Goal: Contribute content

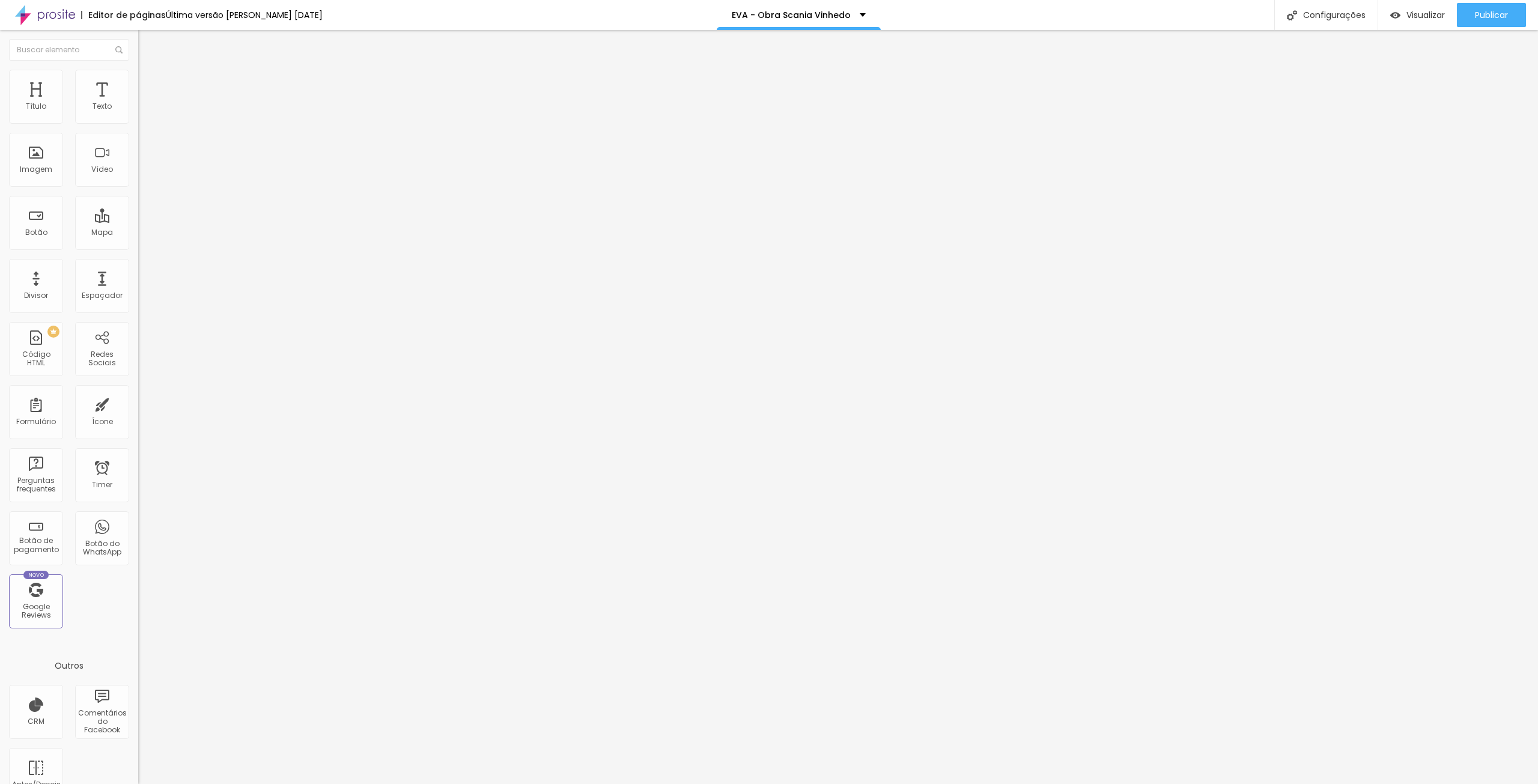
click at [138, 103] on span "Trocar imagem" at bounding box center [171, 98] width 66 height 10
drag, startPoint x: 22, startPoint y: 333, endPoint x: 0, endPoint y: 335, distance: 22.1
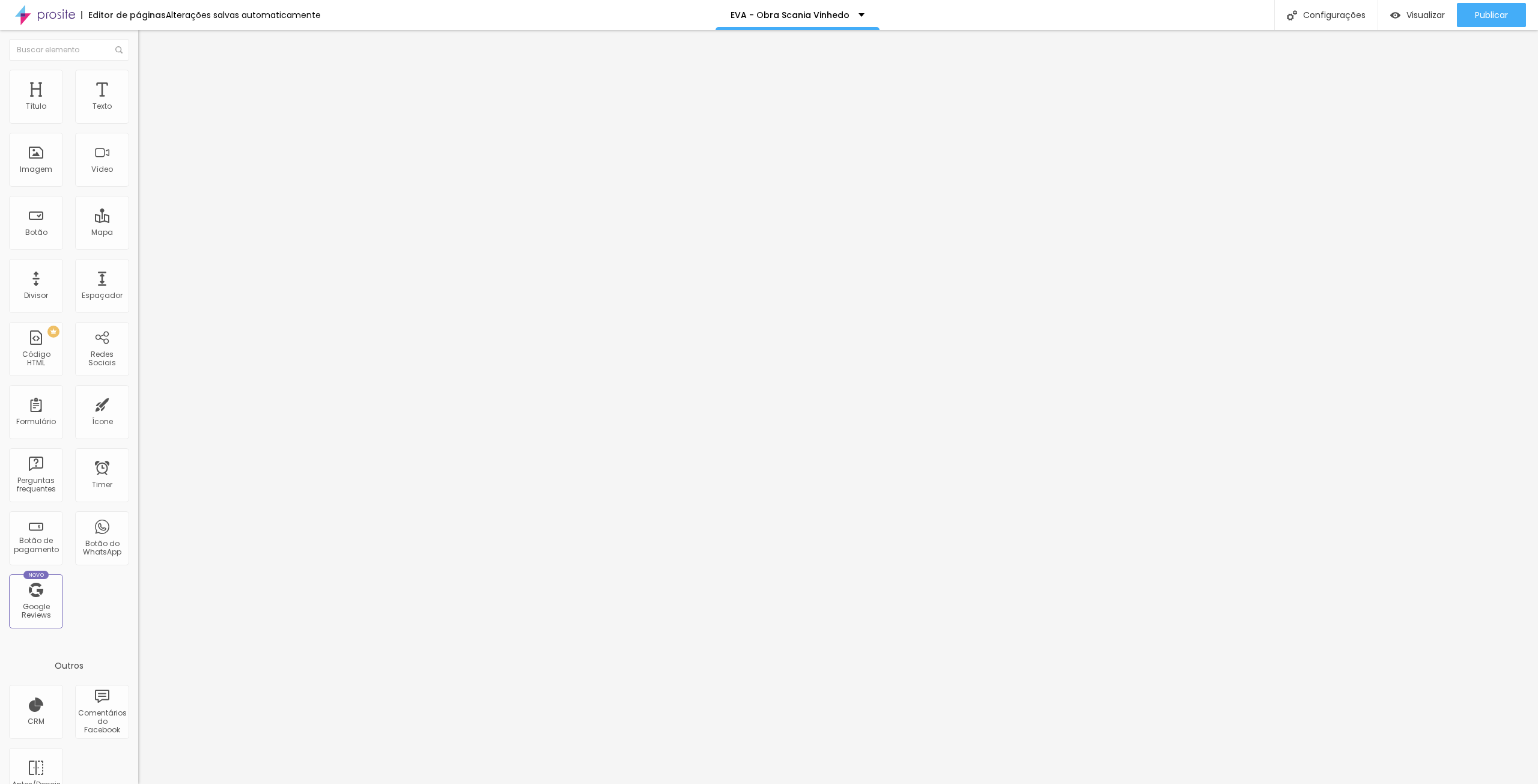
click at [138, 335] on div "Imagem Antes Trocar imagem Descrição Antes 20 JANEIRO 2025 Imagem Depois Trocar…" at bounding box center [207, 222] width 138 height 259
type input "26 SETEMBRO 2025"
click at [138, 159] on div "Trocar imagem" at bounding box center [207, 155] width 138 height 8
click at [138, 160] on span "Trocar imagem" at bounding box center [171, 155] width 66 height 10
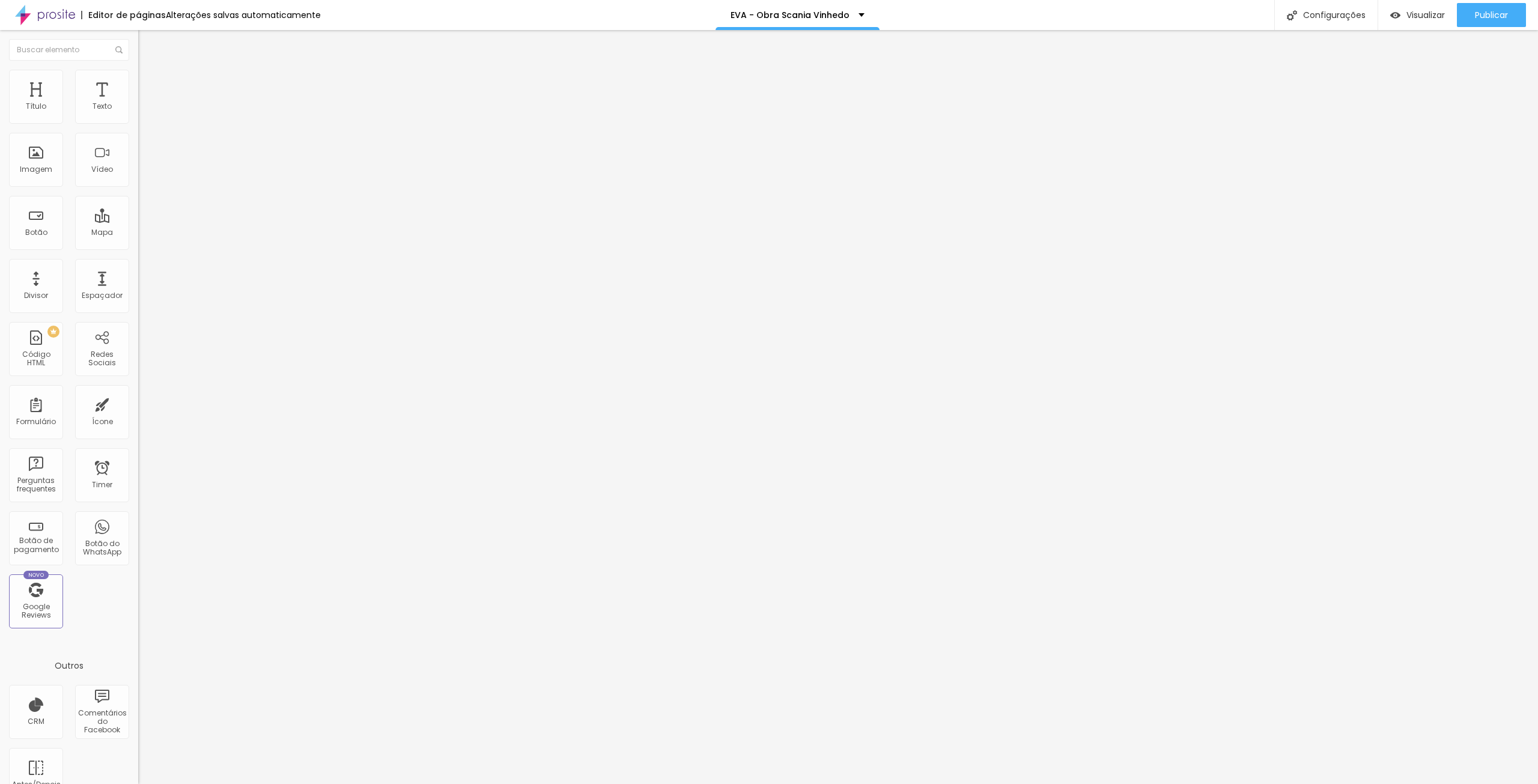
drag, startPoint x: 24, startPoint y: 333, endPoint x: 0, endPoint y: 339, distance: 24.7
click at [138, 339] on div "Imagem Antes Trocar imagem Descrição Antes 20 JANEIRO 2025 Imagem Depois Trocar…" at bounding box center [207, 222] width 138 height 259
type input "26 SETEMBRO 2025"
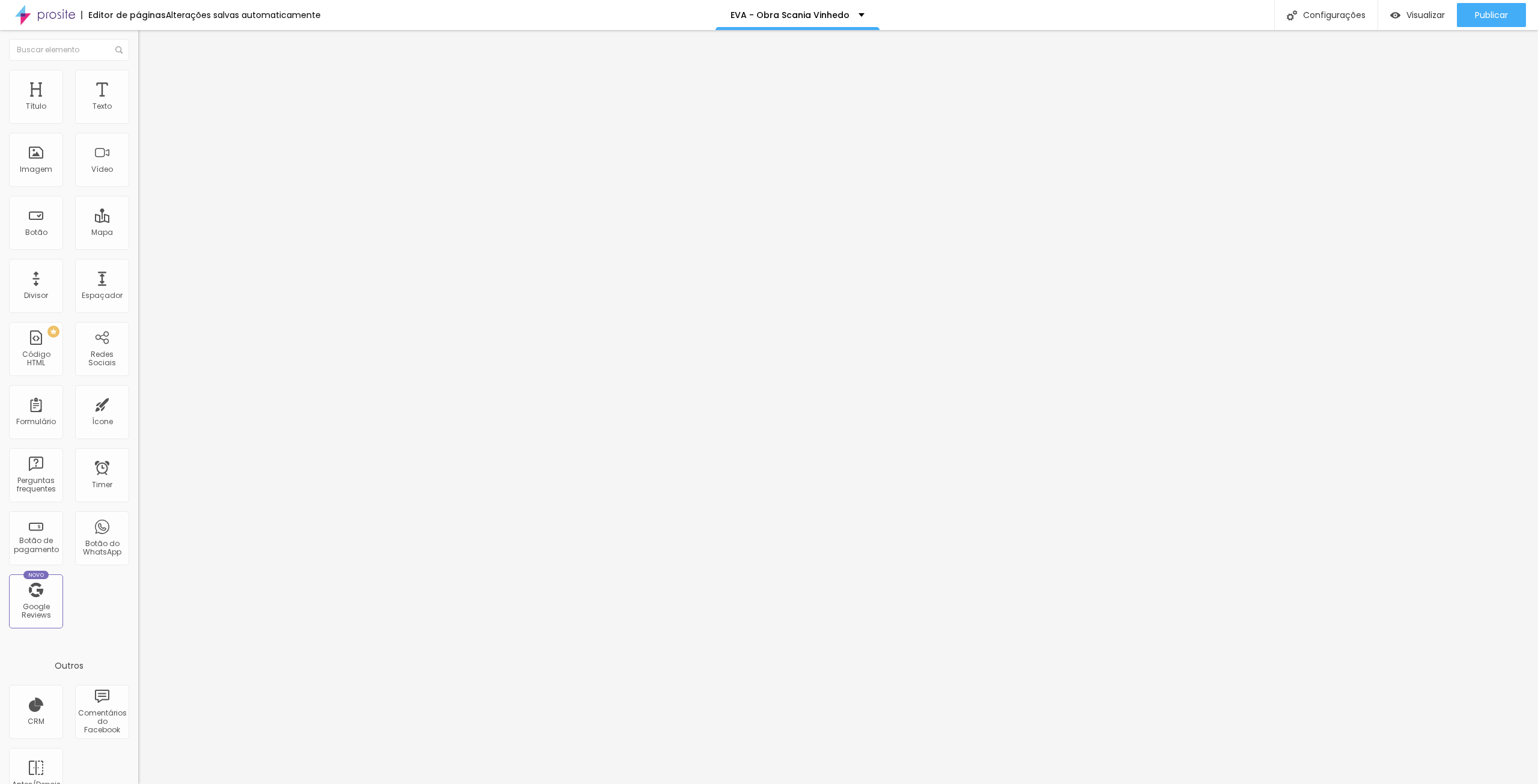
click at [138, 160] on span "Trocar imagem" at bounding box center [171, 155] width 66 height 10
click at [1506, 11] on span "Publicar" at bounding box center [1491, 15] width 33 height 10
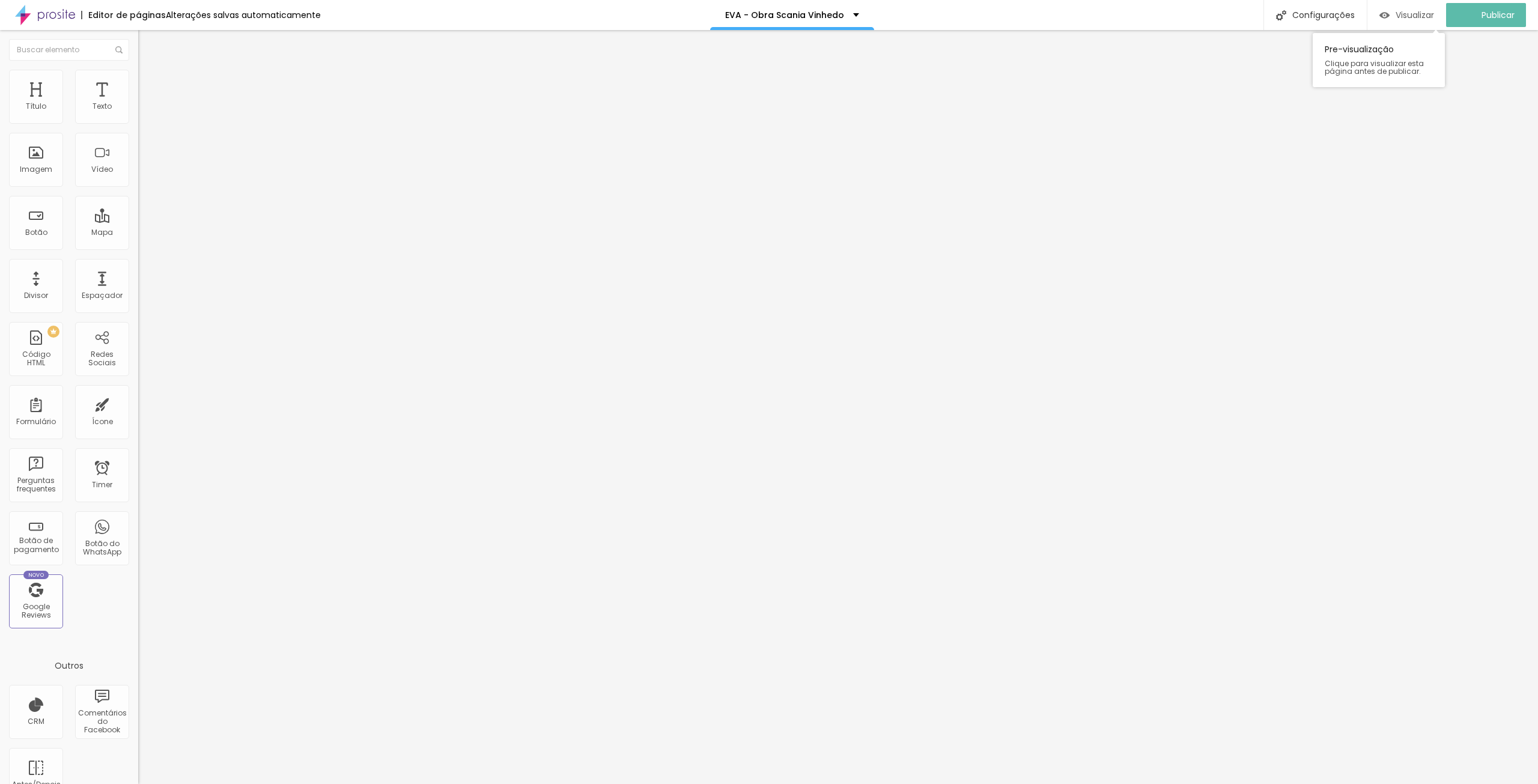
click at [1421, 12] on span "Visualizar" at bounding box center [1415, 15] width 39 height 10
